Goal: Transaction & Acquisition: Book appointment/travel/reservation

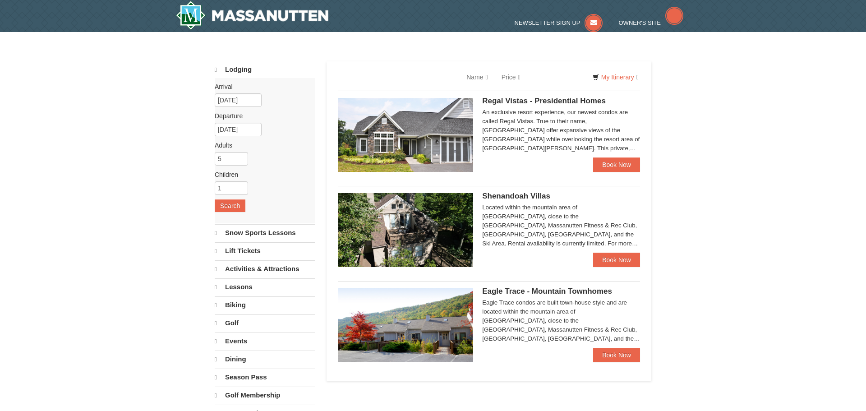
select select "10"
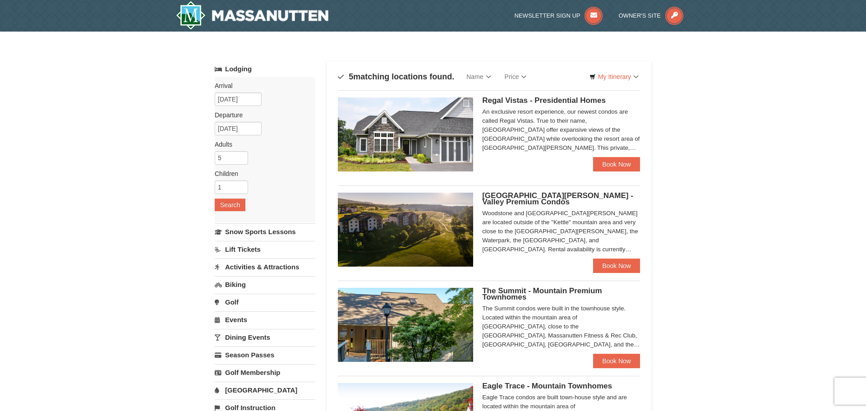
click at [587, 136] on div "An exclusive resort experience, our newest condos are called Regal Vistas. True…" at bounding box center [561, 129] width 158 height 45
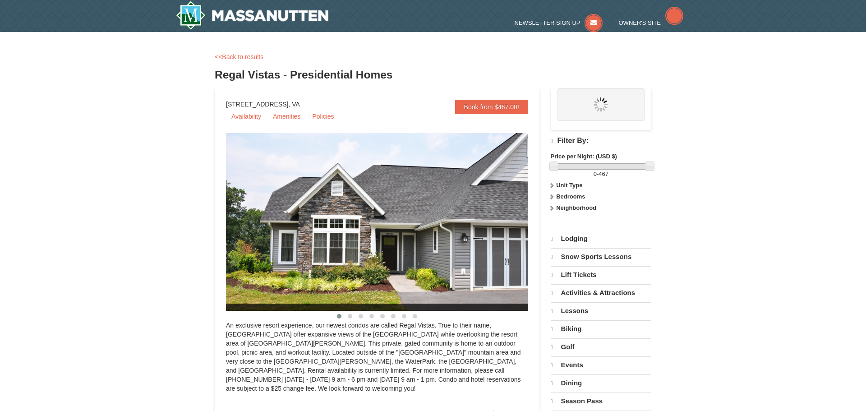
select select "10"
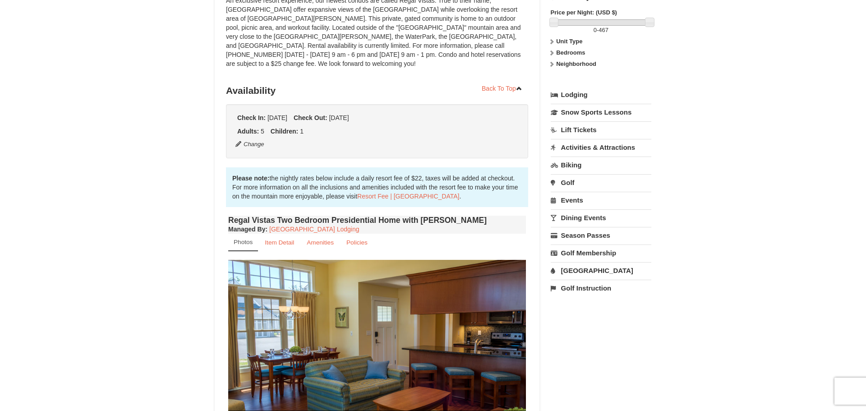
scroll to position [188, 0]
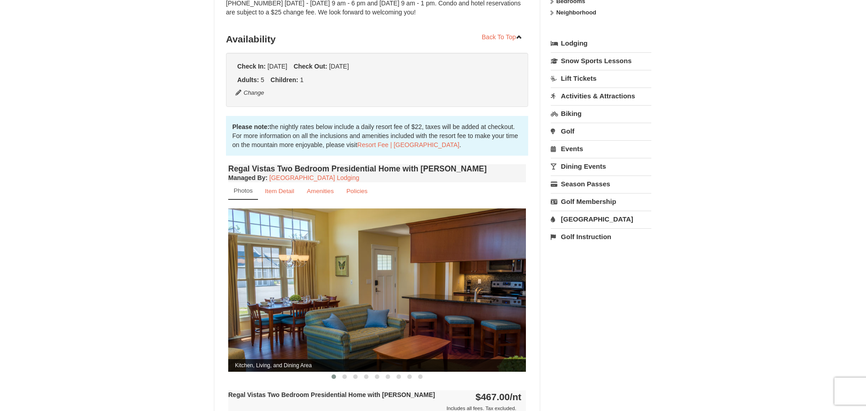
click at [364, 273] on img at bounding box center [377, 289] width 298 height 163
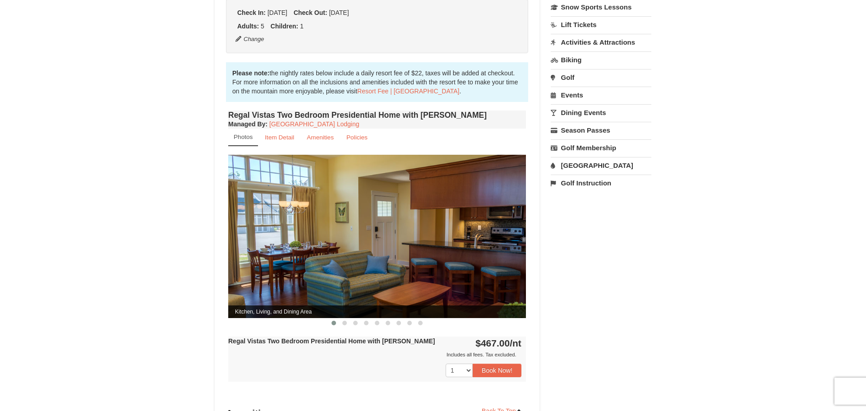
scroll to position [238, 0]
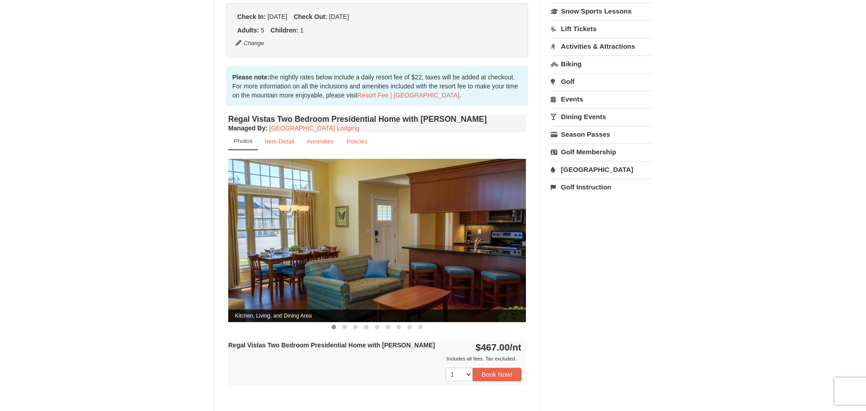
click at [312, 203] on img at bounding box center [377, 240] width 298 height 163
click at [282, 138] on small "Item Detail" at bounding box center [279, 141] width 29 height 7
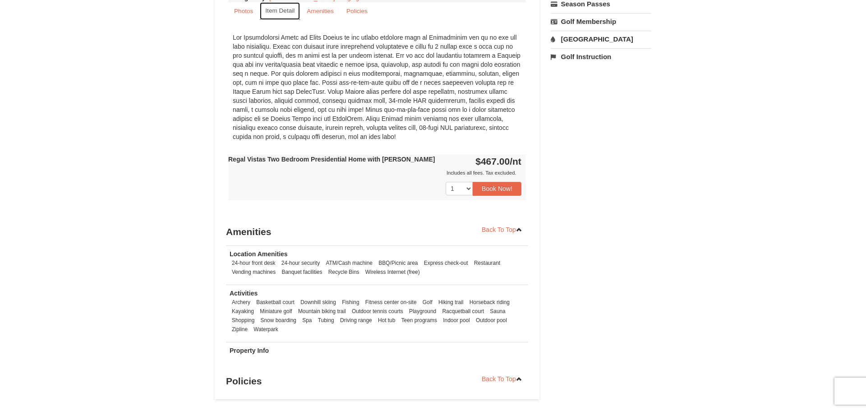
scroll to position [0, 0]
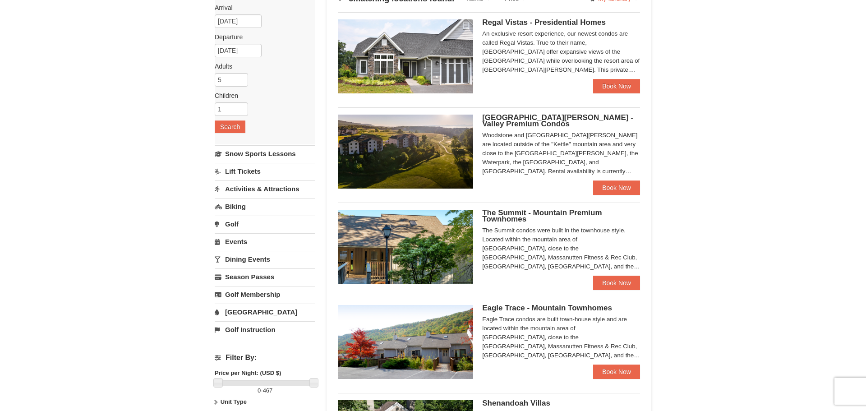
scroll to position [59, 0]
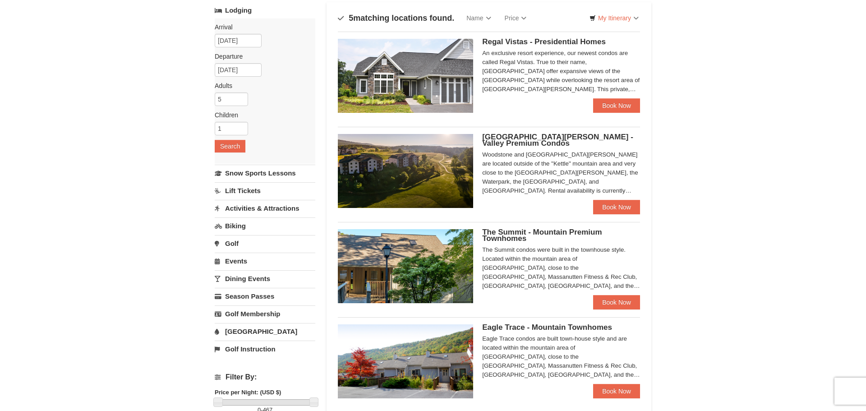
click at [400, 180] on img at bounding box center [405, 171] width 135 height 74
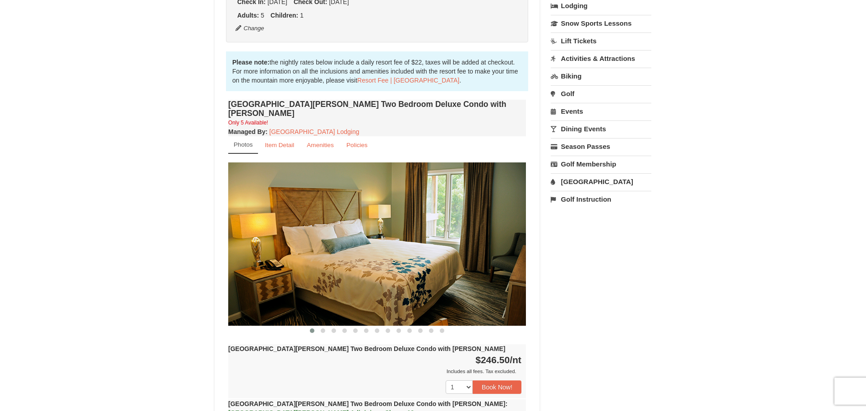
scroll to position [226, 0]
click at [321, 328] on span at bounding box center [323, 330] width 5 height 5
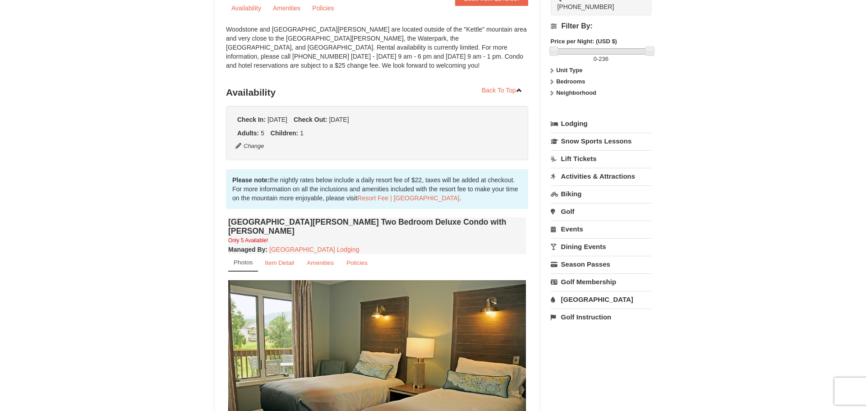
scroll to position [0, 0]
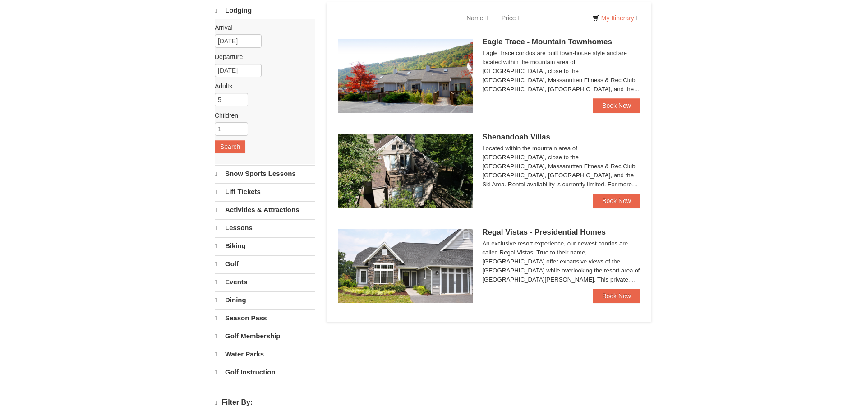
select select "10"
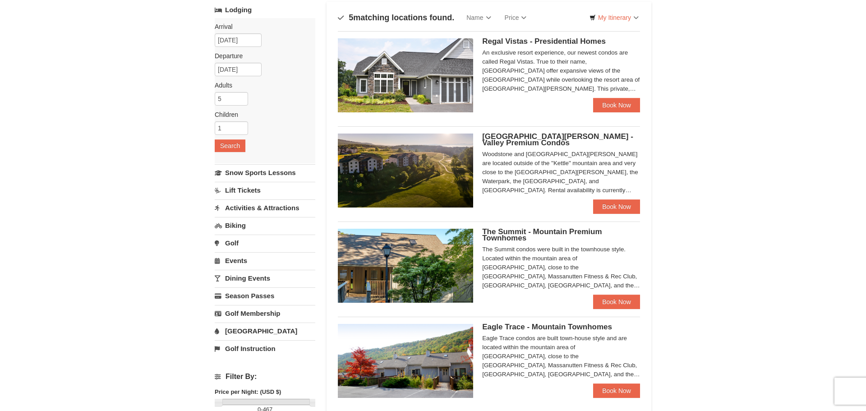
scroll to position [59, 0]
click at [382, 71] on img at bounding box center [405, 76] width 135 height 74
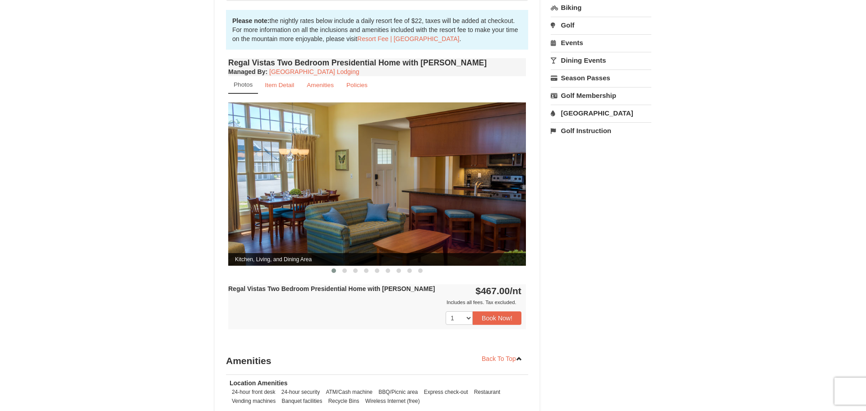
scroll to position [295, 0]
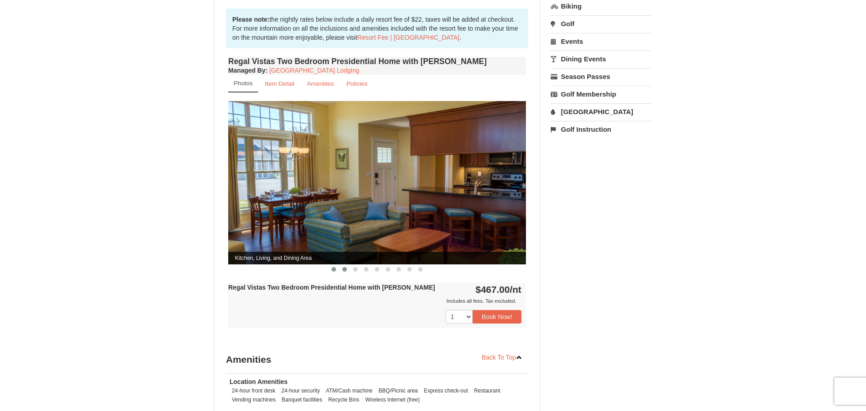
click at [344, 267] on span at bounding box center [344, 269] width 5 height 5
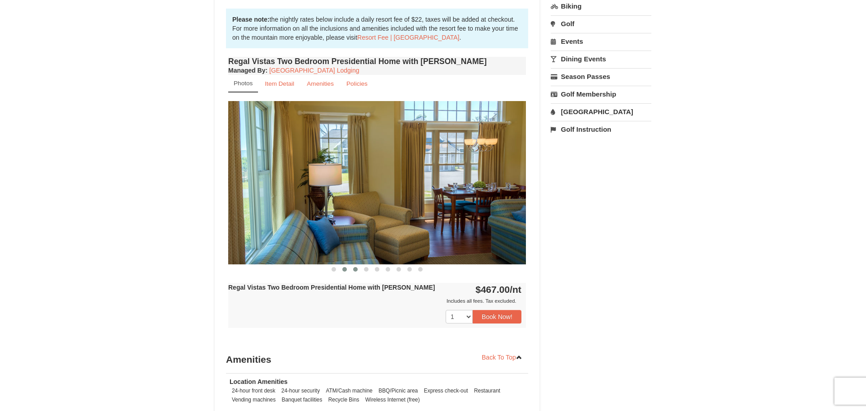
click at [353, 267] on span at bounding box center [355, 269] width 5 height 5
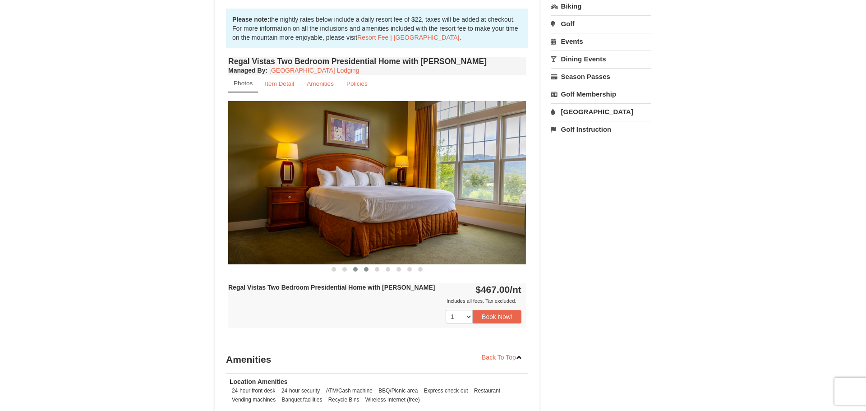
click at [365, 267] on span at bounding box center [366, 269] width 5 height 5
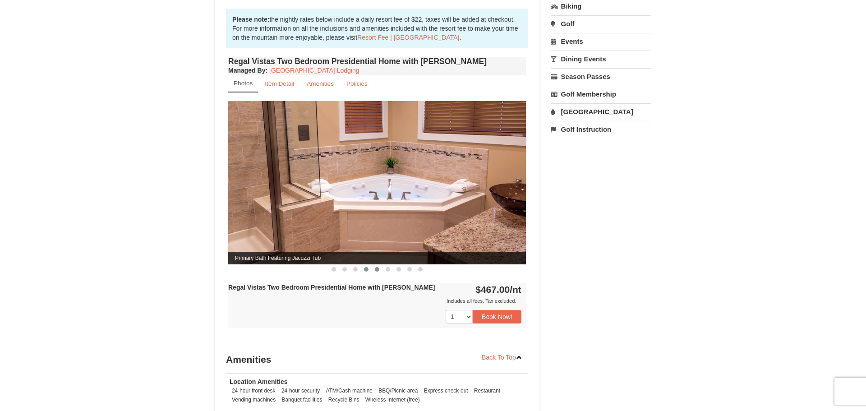
click at [376, 267] on span at bounding box center [377, 269] width 5 height 5
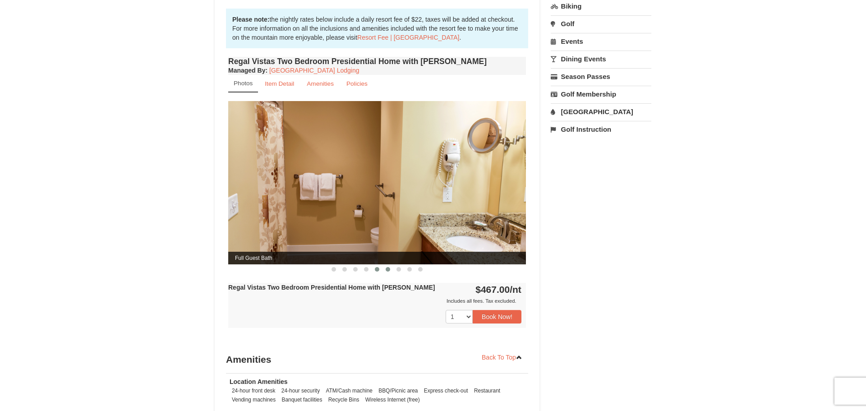
click at [387, 267] on span at bounding box center [388, 269] width 5 height 5
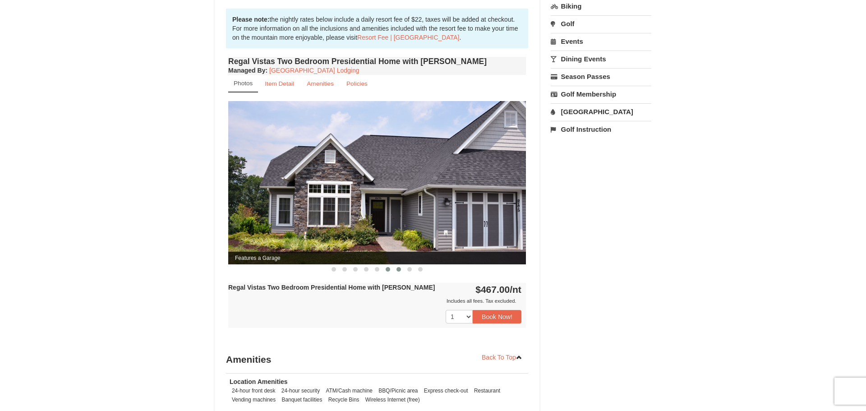
click at [397, 267] on span at bounding box center [398, 269] width 5 height 5
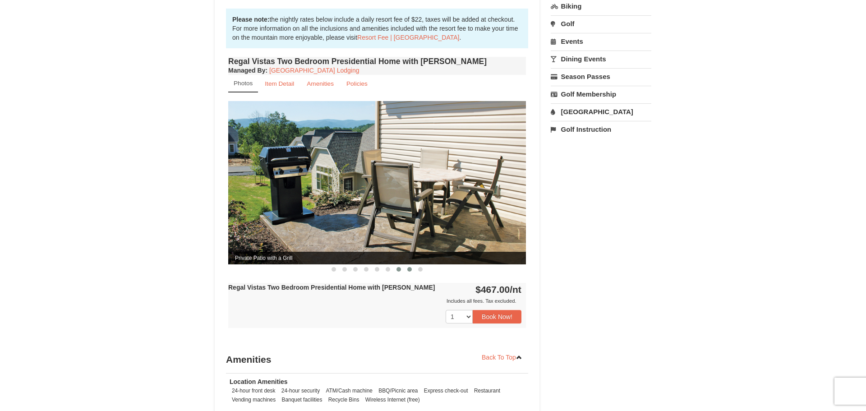
click at [410, 267] on span at bounding box center [409, 269] width 5 height 5
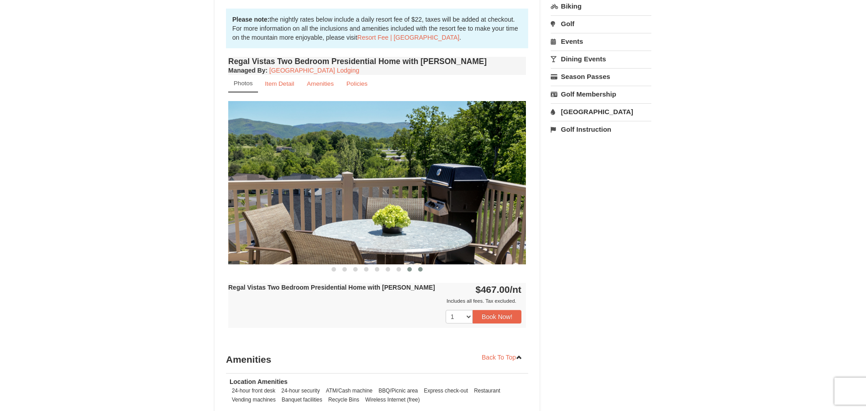
click at [421, 267] on span at bounding box center [420, 269] width 5 height 5
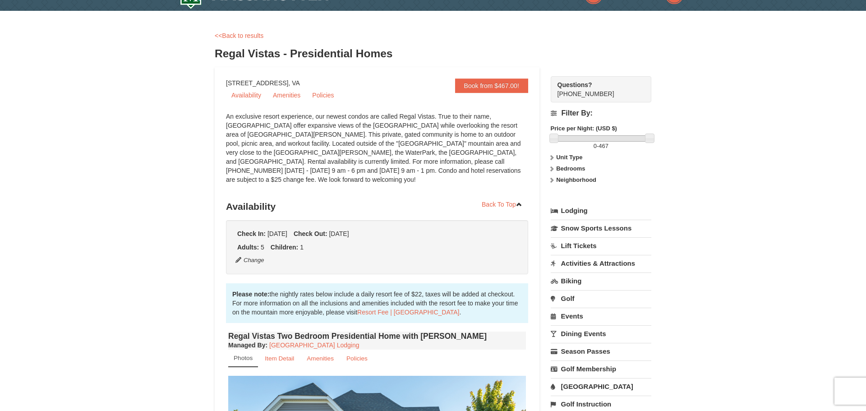
scroll to position [0, 0]
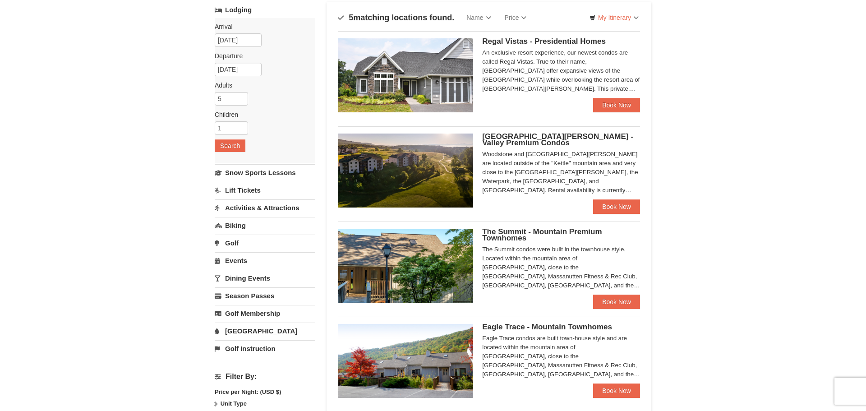
scroll to position [59, 0]
click at [410, 166] on img at bounding box center [405, 171] width 135 height 74
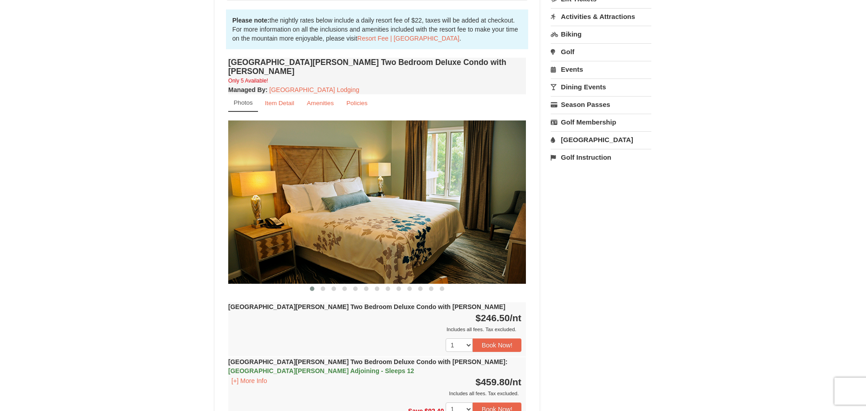
scroll to position [269, 0]
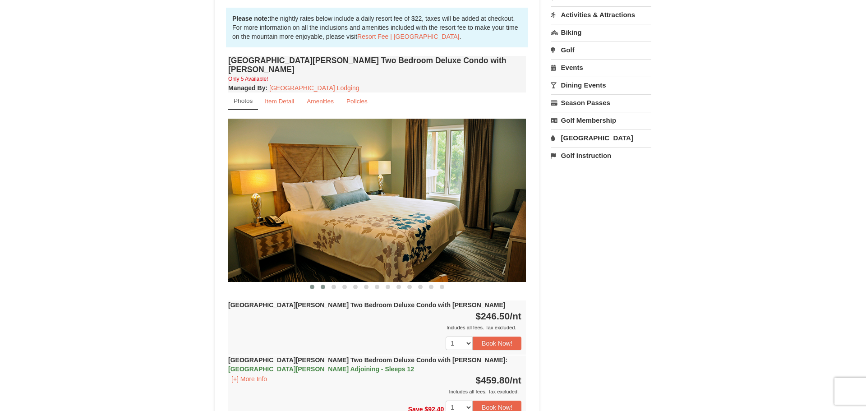
click at [325, 282] on button at bounding box center [323, 286] width 11 height 9
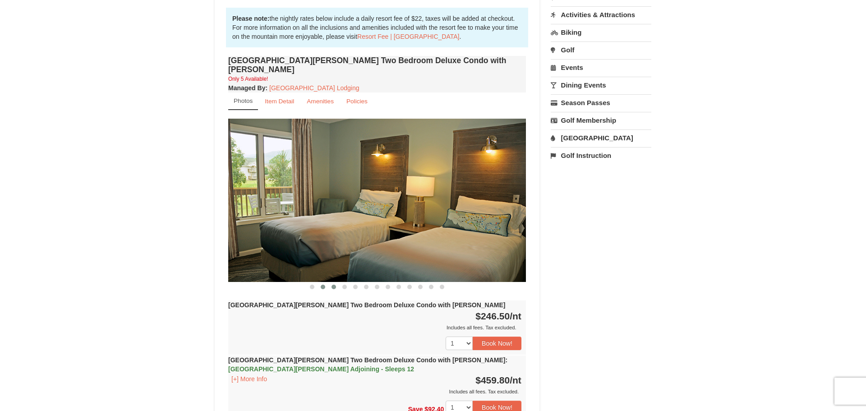
click at [335, 285] on span at bounding box center [334, 287] width 5 height 5
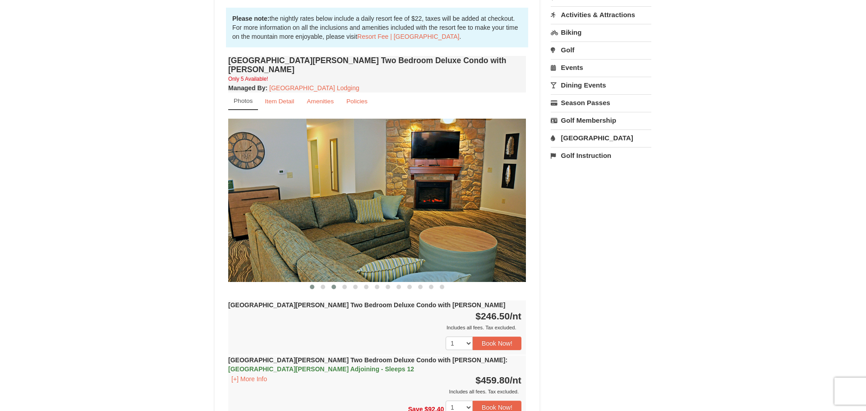
click at [309, 282] on button at bounding box center [312, 286] width 11 height 9
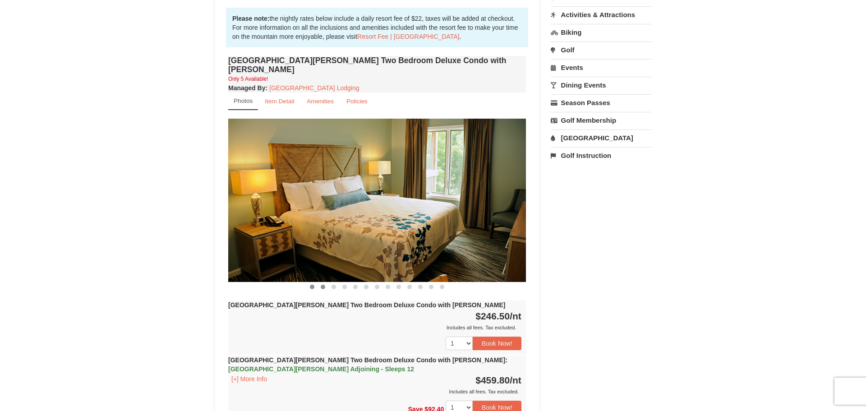
click at [323, 285] on span at bounding box center [323, 287] width 5 height 5
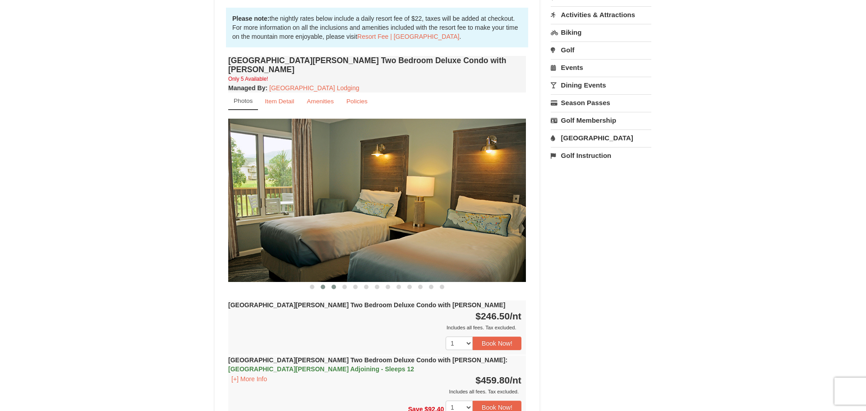
click at [334, 285] on span at bounding box center [334, 287] width 5 height 5
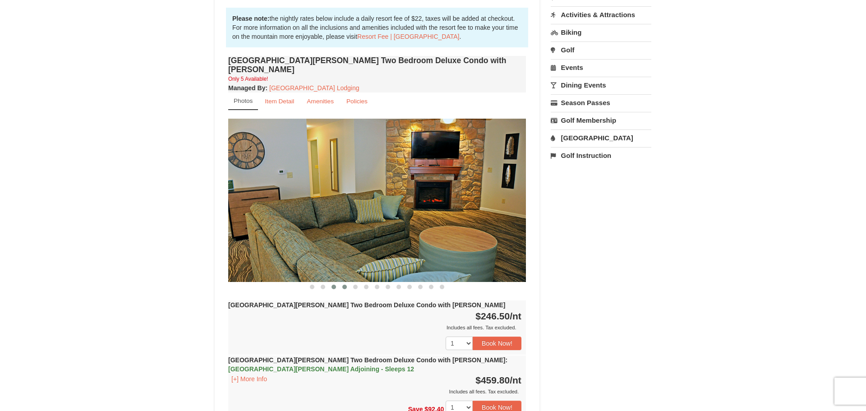
click at [342, 285] on span at bounding box center [344, 287] width 5 height 5
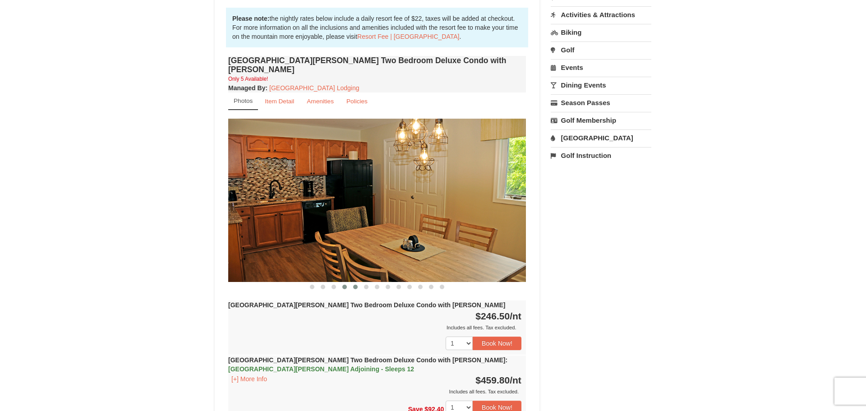
click at [355, 285] on span at bounding box center [355, 287] width 5 height 5
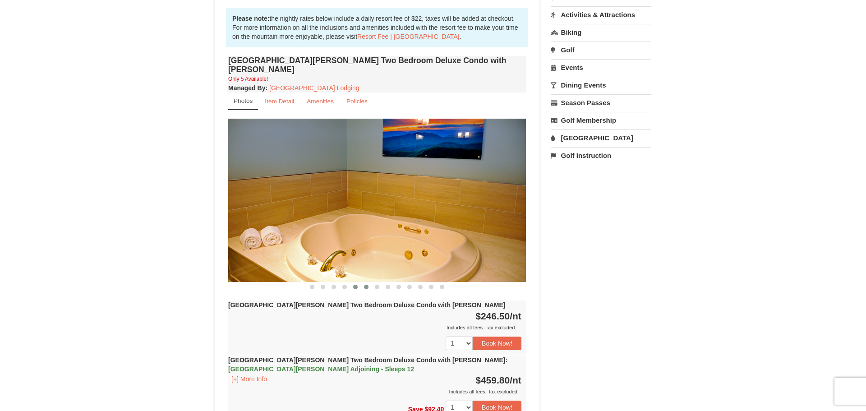
click at [365, 285] on span at bounding box center [366, 287] width 5 height 5
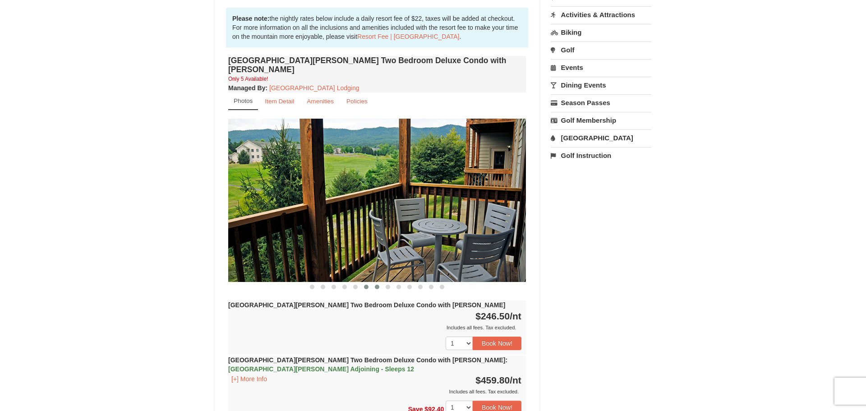
click at [376, 285] on span at bounding box center [377, 287] width 5 height 5
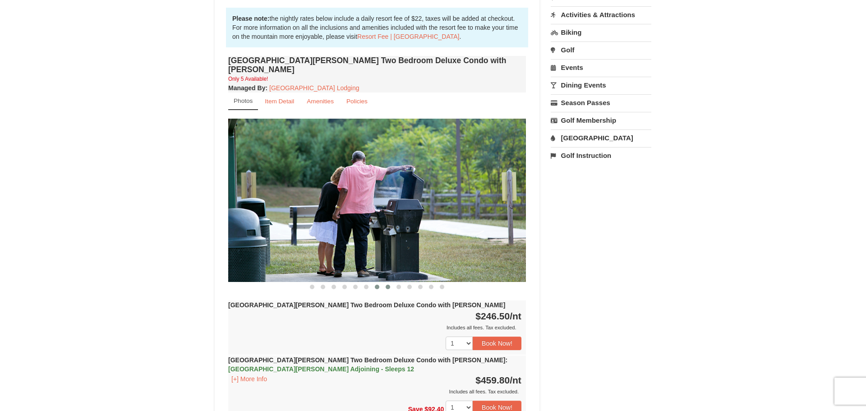
click at [387, 285] on span at bounding box center [388, 287] width 5 height 5
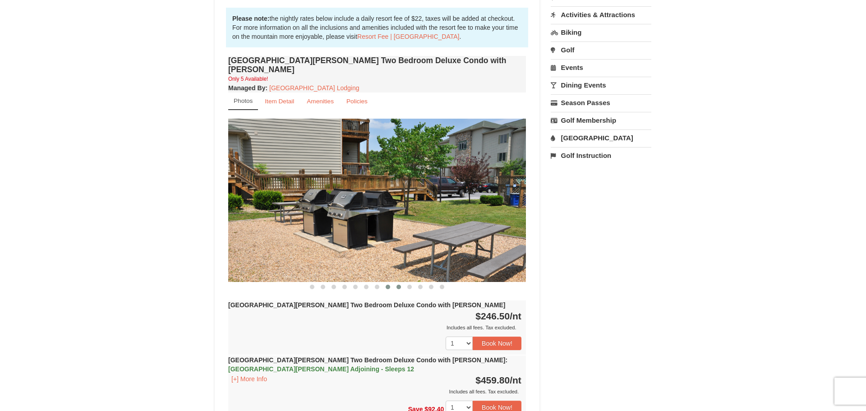
click at [397, 285] on span at bounding box center [398, 287] width 5 height 5
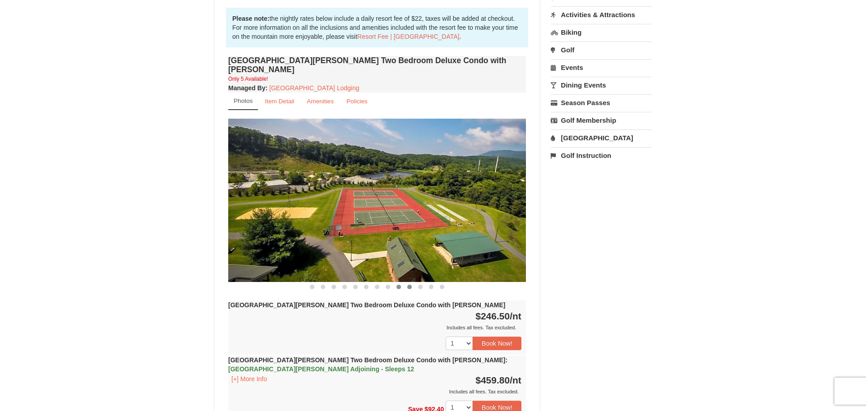
click at [410, 285] on span at bounding box center [409, 287] width 5 height 5
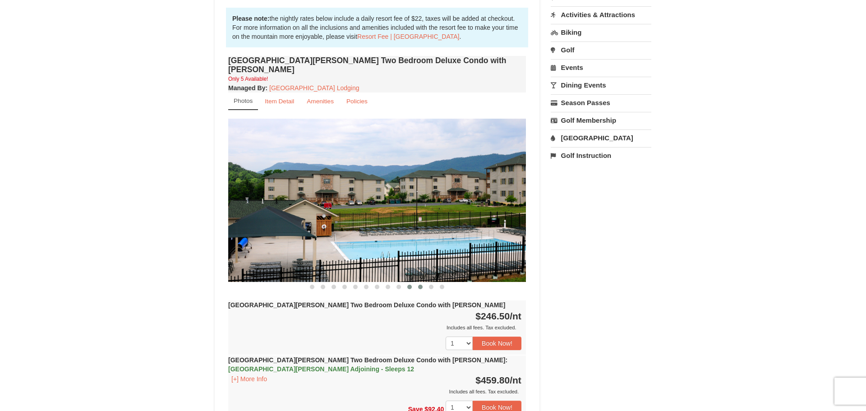
click at [418, 285] on span at bounding box center [420, 287] width 5 height 5
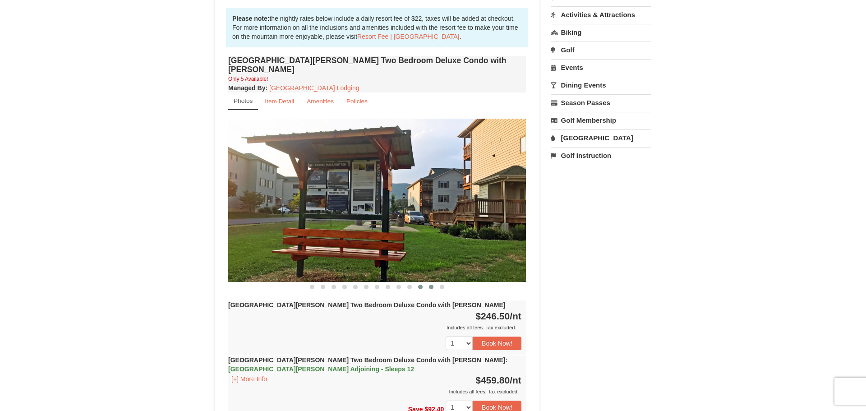
click at [430, 285] on span at bounding box center [431, 287] width 5 height 5
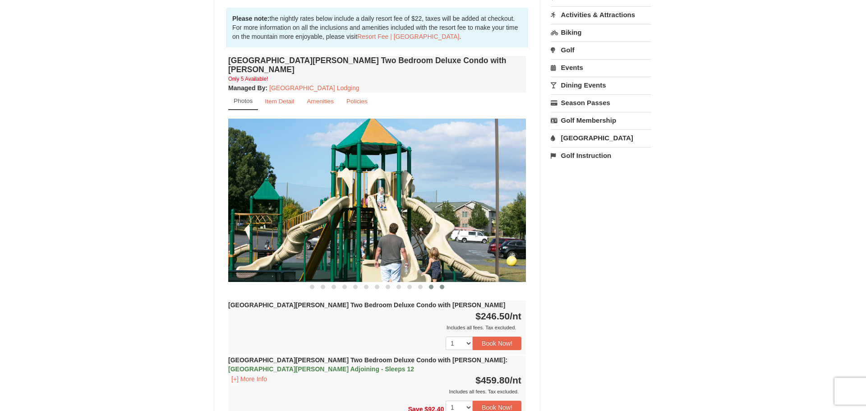
click at [442, 282] on button at bounding box center [442, 286] width 11 height 9
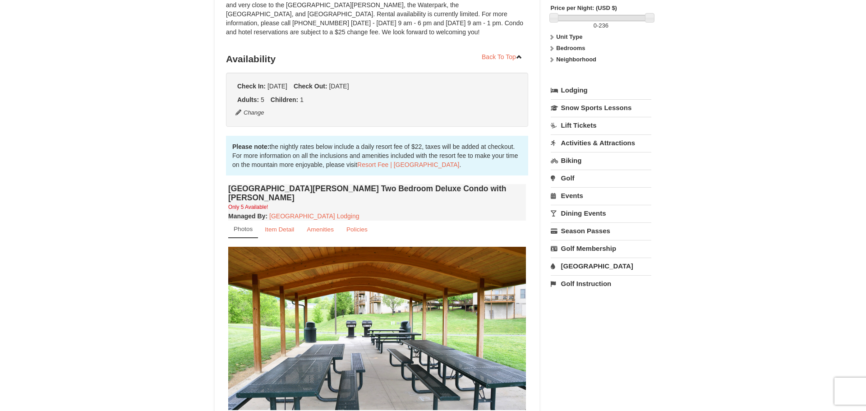
scroll to position [0, 0]
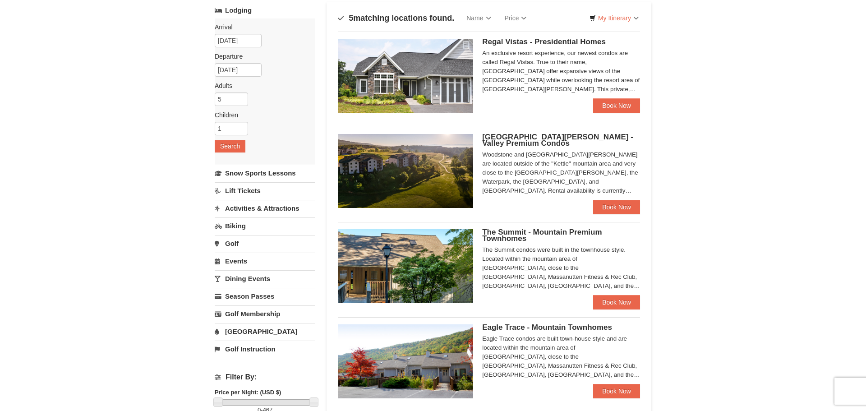
scroll to position [143, 0]
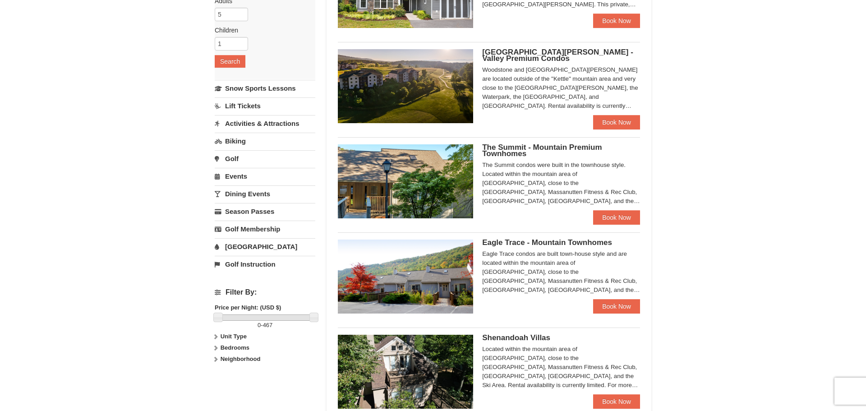
click at [392, 196] on img at bounding box center [405, 181] width 135 height 74
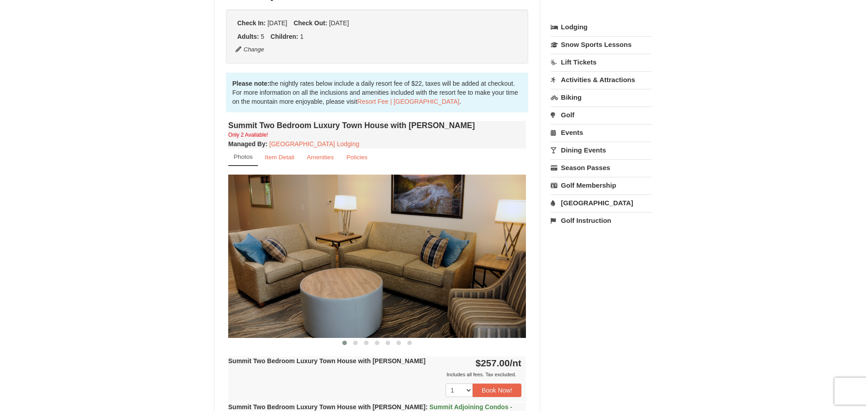
click at [392, 196] on img at bounding box center [377, 256] width 298 height 163
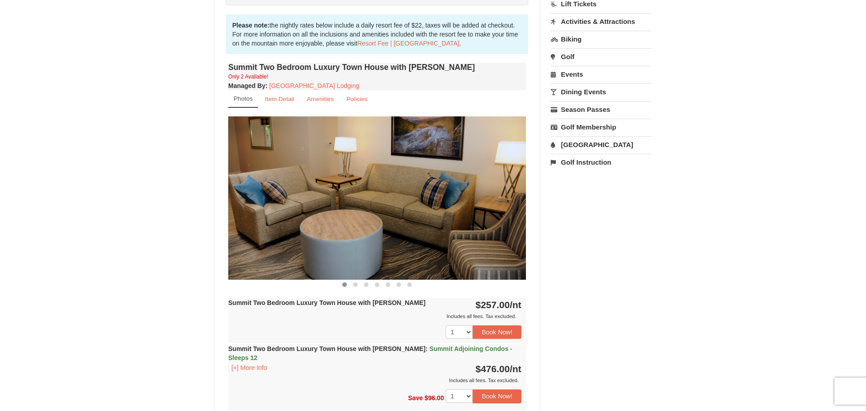
scroll to position [266, 0]
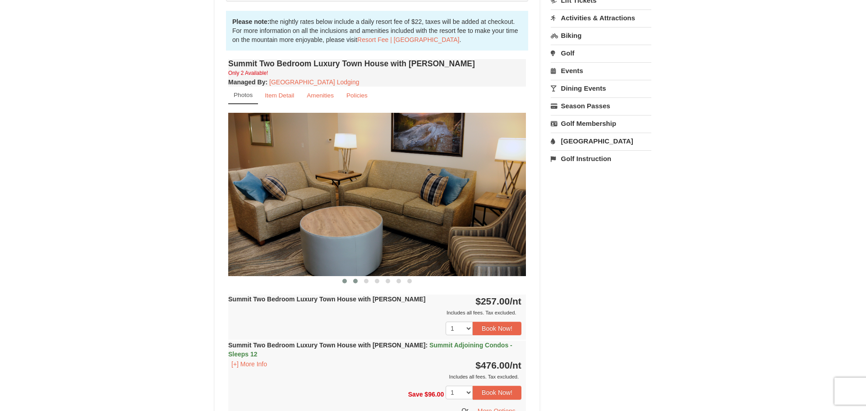
click at [354, 281] on span at bounding box center [355, 281] width 5 height 5
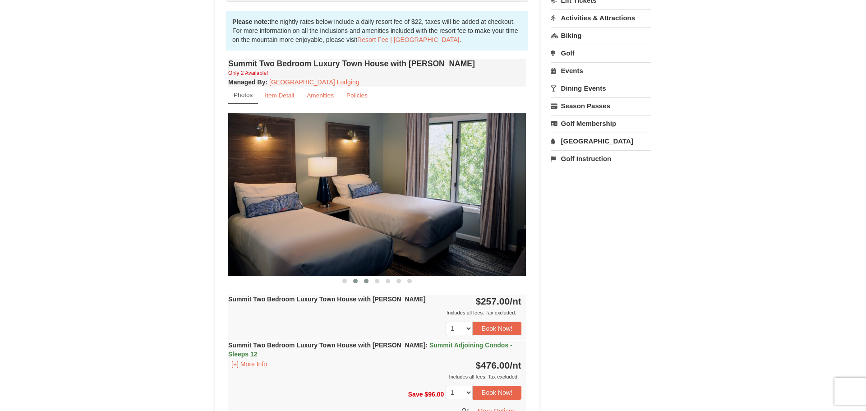
click at [367, 280] on span at bounding box center [366, 281] width 5 height 5
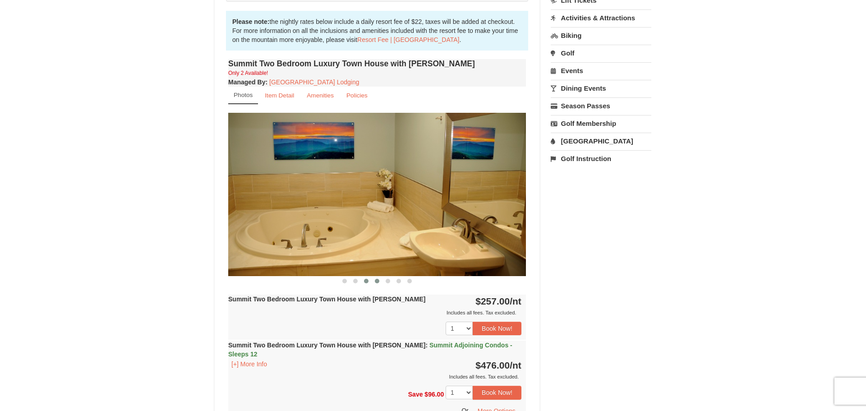
click at [377, 281] on span at bounding box center [377, 281] width 5 height 5
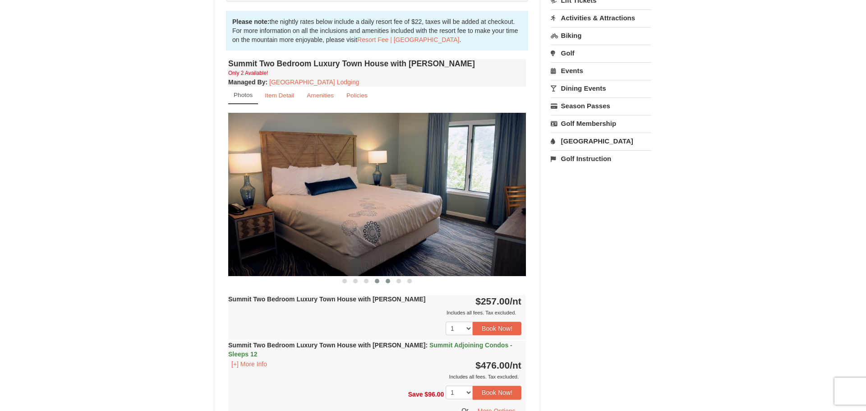
click at [387, 282] on span at bounding box center [388, 281] width 5 height 5
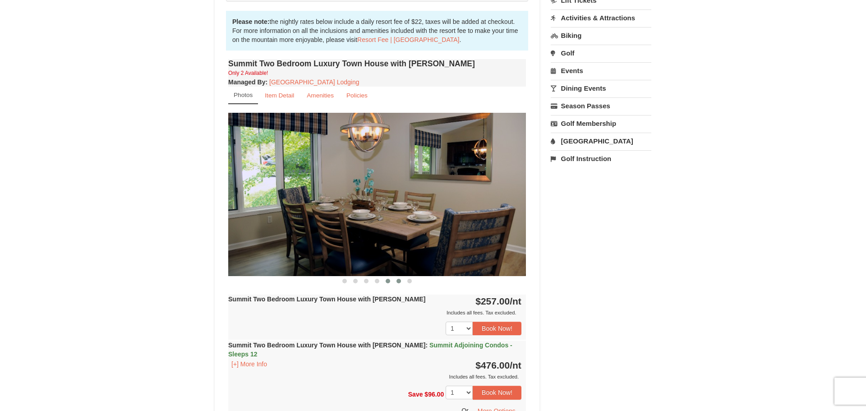
click at [398, 282] on span at bounding box center [398, 281] width 5 height 5
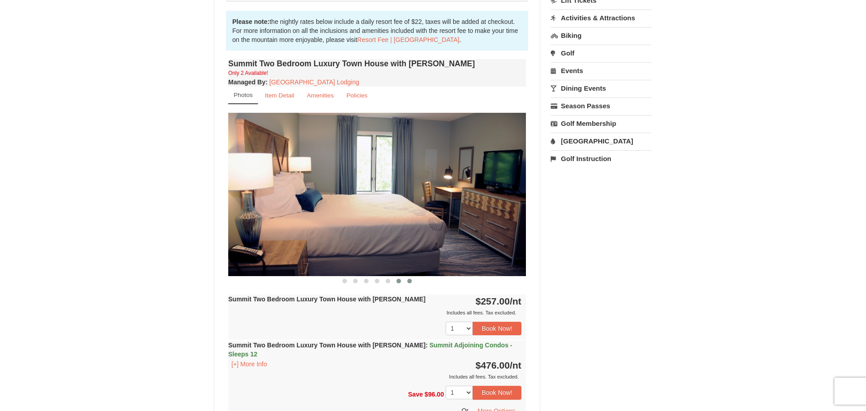
click at [409, 281] on span at bounding box center [409, 281] width 5 height 5
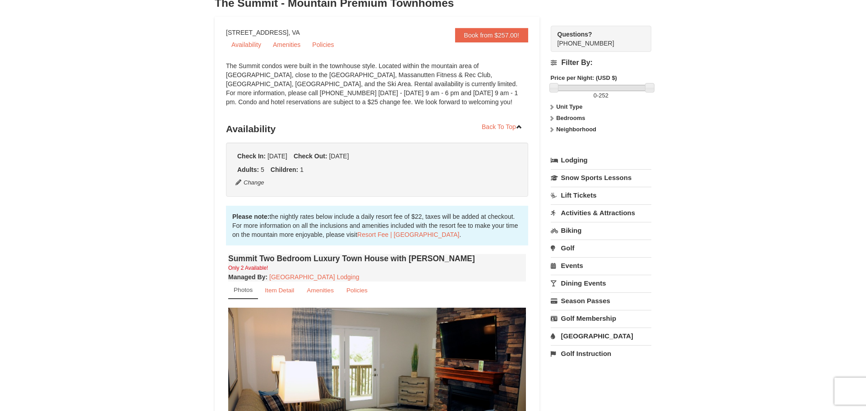
scroll to position [0, 0]
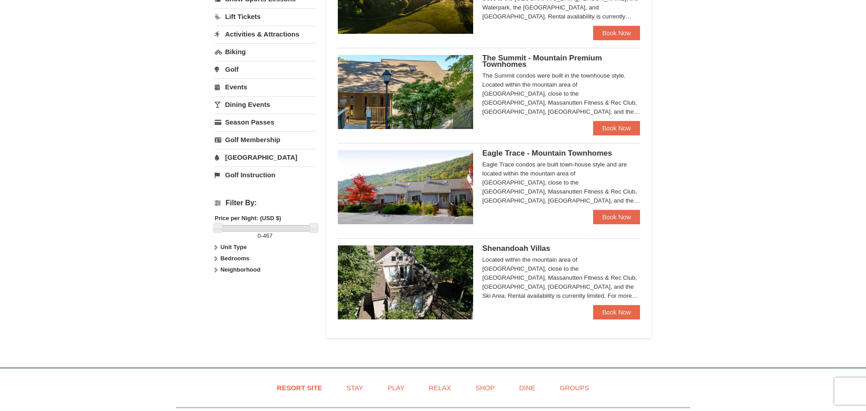
scroll to position [246, 0]
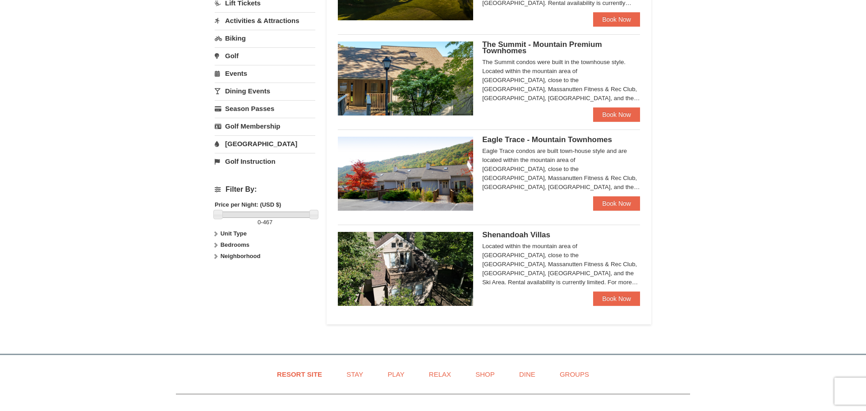
click at [402, 180] on img at bounding box center [405, 174] width 135 height 74
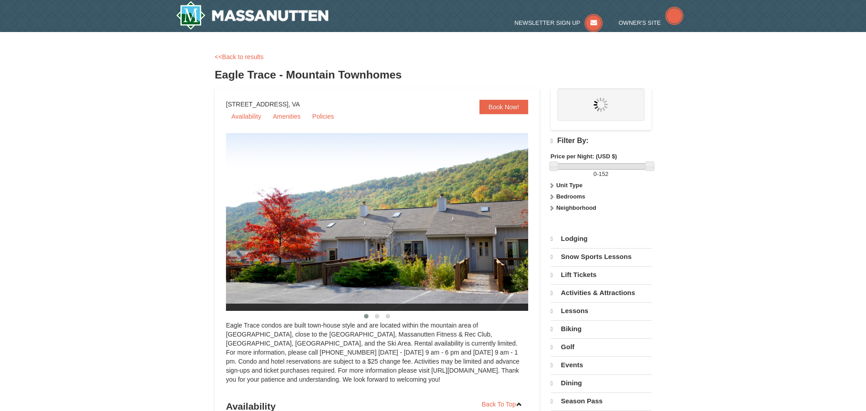
select select "10"
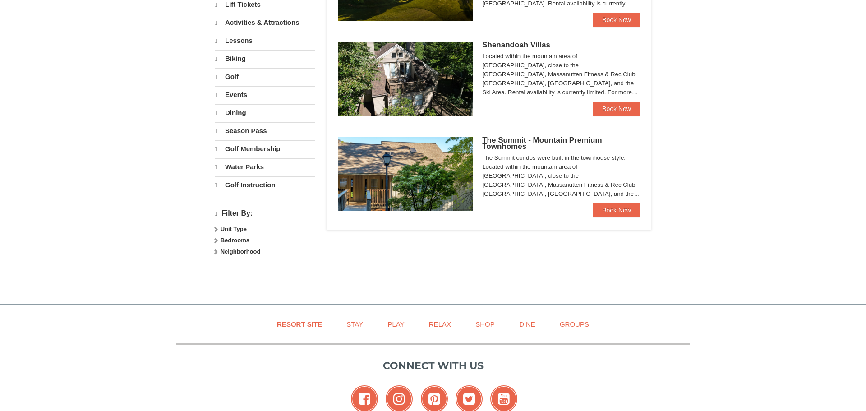
select select "10"
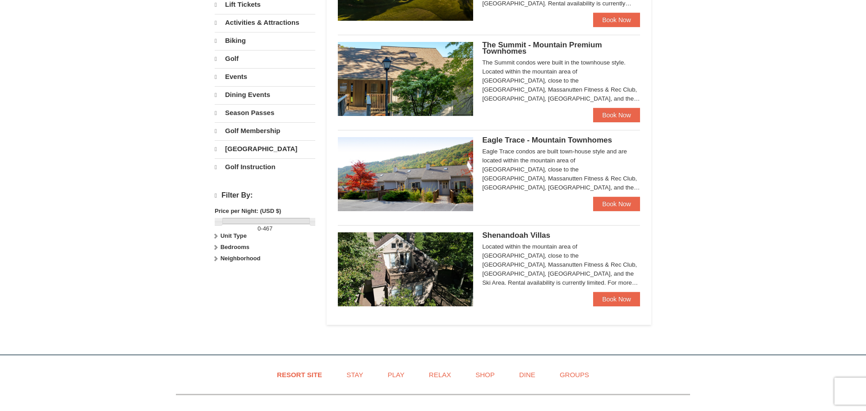
scroll to position [248, 0]
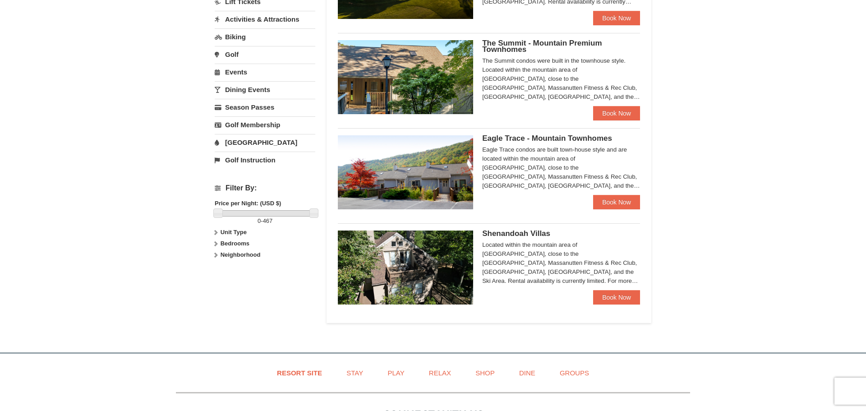
click at [390, 263] on img at bounding box center [405, 267] width 135 height 74
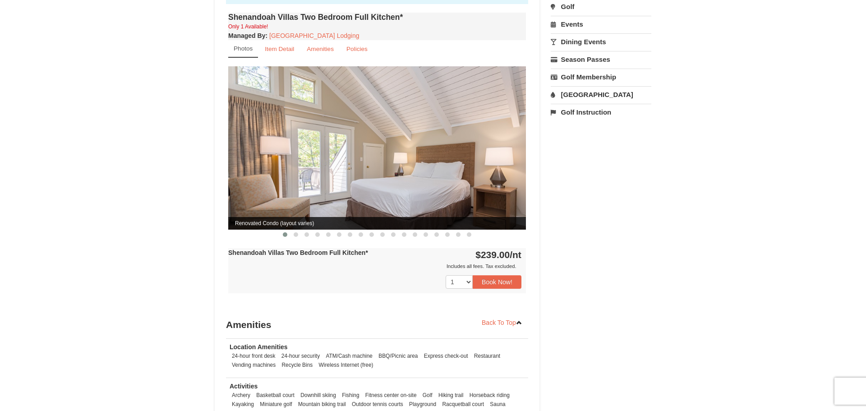
scroll to position [314, 0]
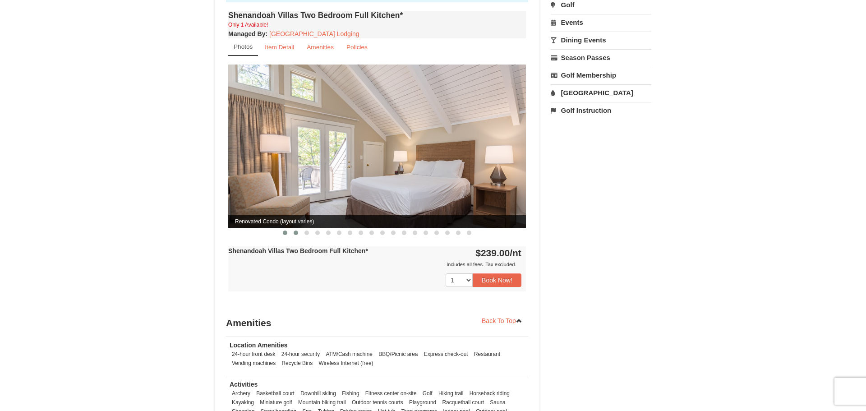
click at [297, 232] on span at bounding box center [296, 232] width 5 height 5
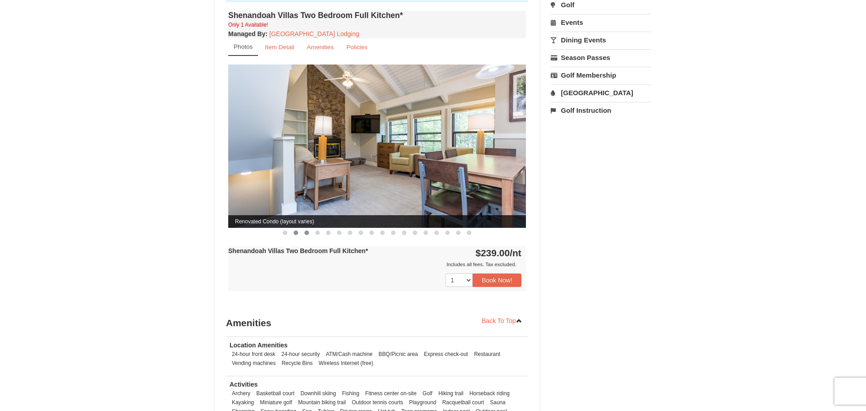
click at [308, 232] on span at bounding box center [306, 232] width 5 height 5
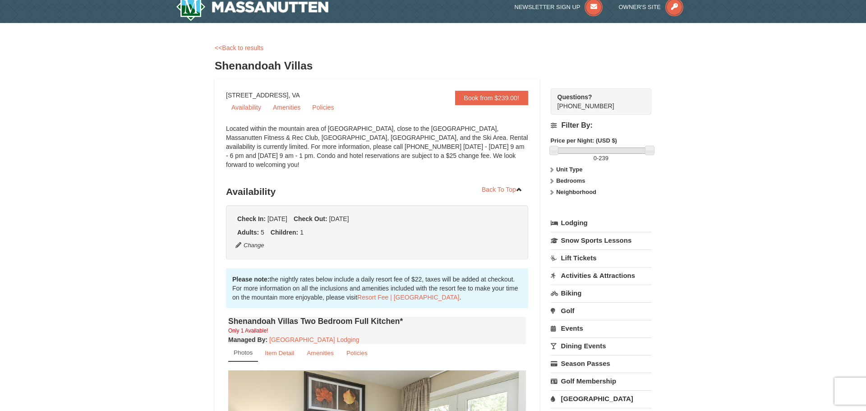
scroll to position [0, 0]
